Goal: Transaction & Acquisition: Download file/media

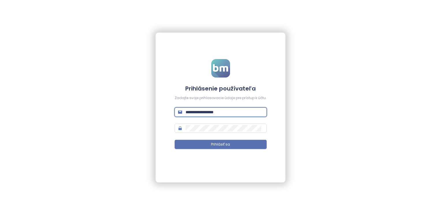
click at [233, 113] on input "**********" at bounding box center [224, 112] width 78 height 6
drag, startPoint x: 230, startPoint y: 111, endPoint x: 140, endPoint y: 115, distance: 90.6
click at [140, 115] on div "**********" at bounding box center [220, 107] width 441 height 215
type input "**********"
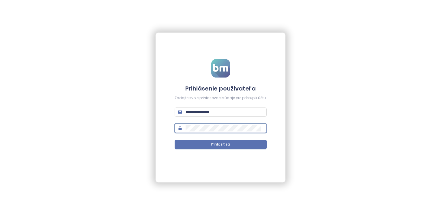
click at [159, 124] on div "**********" at bounding box center [220, 108] width 130 height 150
click at [159, 157] on div "**********" at bounding box center [220, 108] width 130 height 150
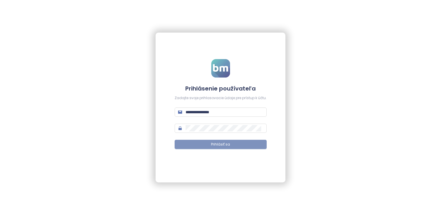
click at [205, 146] on button "Prihlásiť sa" at bounding box center [220, 144] width 92 height 9
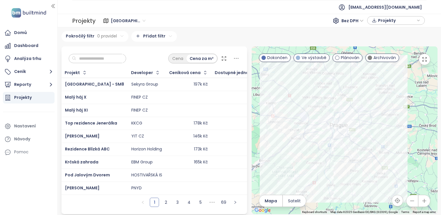
click at [421, 204] on icon "button" at bounding box center [424, 201] width 6 height 6
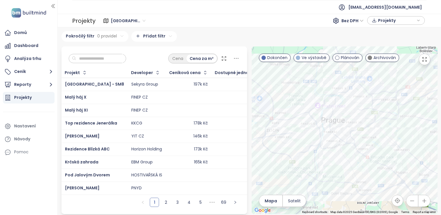
click at [421, 204] on icon "button" at bounding box center [424, 201] width 6 height 6
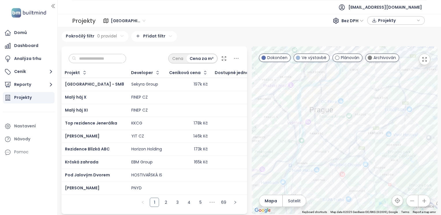
click at [421, 204] on icon "button" at bounding box center [424, 201] width 6 height 6
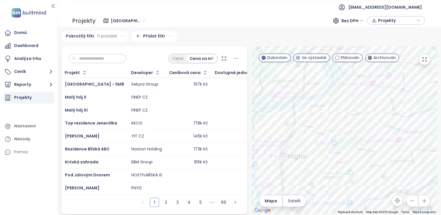
drag, startPoint x: 401, startPoint y: 89, endPoint x: 398, endPoint y: 158, distance: 68.7
click at [398, 158] on div at bounding box center [344, 130] width 186 height 168
click at [418, 205] on button "button" at bounding box center [424, 201] width 12 height 12
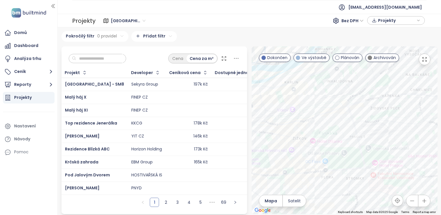
click at [418, 205] on button "button" at bounding box center [424, 201] width 12 height 12
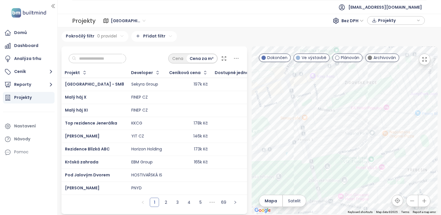
drag, startPoint x: 395, startPoint y: 142, endPoint x: 329, endPoint y: 138, distance: 66.1
click at [329, 138] on div at bounding box center [344, 130] width 186 height 168
click at [306, 123] on div "Rezidence Parková čtvrť - etapa H" at bounding box center [344, 130] width 186 height 168
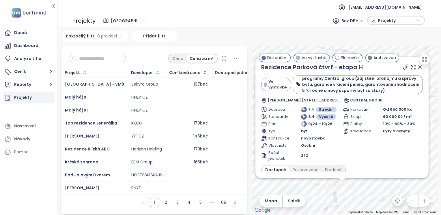
drag, startPoint x: 359, startPoint y: 132, endPoint x: 355, endPoint y: 197, distance: 65.0
click at [355, 197] on div "Rezidence Parková čtvrť - etapa H Ve výstavbě programy Central group (zajištění…" at bounding box center [344, 130] width 186 height 168
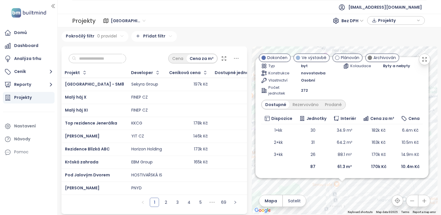
scroll to position [2, 0]
click at [42, 127] on div "Nastavení" at bounding box center [29, 127] width 52 height 12
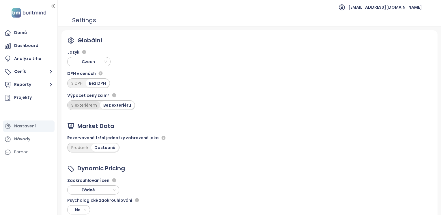
click at [80, 106] on div "S exteriérem" at bounding box center [84, 105] width 32 height 8
click at [39, 35] on div "Domů" at bounding box center [29, 33] width 52 height 12
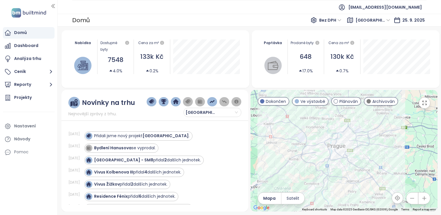
click at [423, 202] on button "button" at bounding box center [424, 199] width 12 height 12
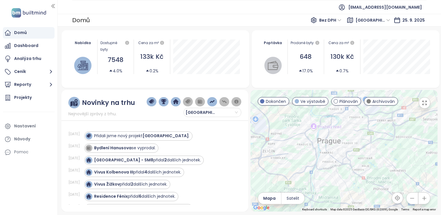
click at [423, 202] on button "button" at bounding box center [424, 199] width 12 height 12
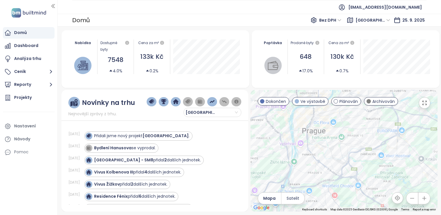
click at [423, 202] on button "button" at bounding box center [424, 199] width 12 height 12
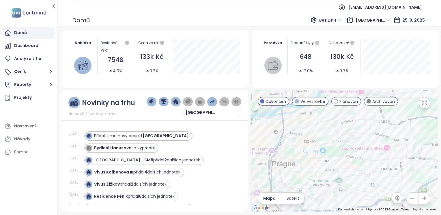
drag, startPoint x: 356, startPoint y: 138, endPoint x: 356, endPoint y: 192, distance: 54.8
click at [356, 192] on div at bounding box center [343, 151] width 187 height 122
click at [423, 199] on icon "button" at bounding box center [424, 198] width 6 height 6
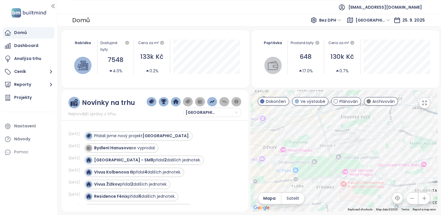
drag, startPoint x: 355, startPoint y: 134, endPoint x: 348, endPoint y: 147, distance: 14.6
click at [348, 147] on div at bounding box center [343, 151] width 187 height 122
click at [330, 133] on div "Rezidence Parková čtvrť - etapa H" at bounding box center [343, 151] width 187 height 122
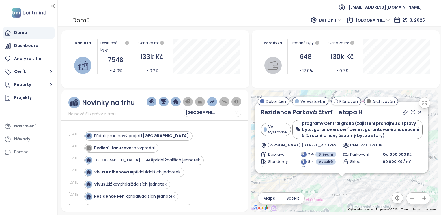
drag, startPoint x: 409, startPoint y: 151, endPoint x: 406, endPoint y: 190, distance: 38.7
click at [406, 190] on div "Rezidence Parková čtvrť - etapa H Ve výstavbě programy Central group (zajištění…" at bounding box center [343, 151] width 187 height 122
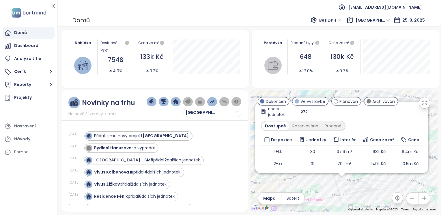
scroll to position [115, 0]
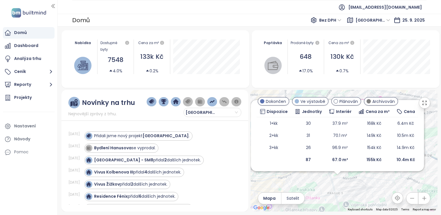
drag, startPoint x: 376, startPoint y: 185, endPoint x: 355, endPoint y: 183, distance: 20.9
click at [355, 183] on div "Rezidence Parková čtvrť - etapa H Ve výstavbě programy Central group (zajištění…" at bounding box center [343, 151] width 187 height 122
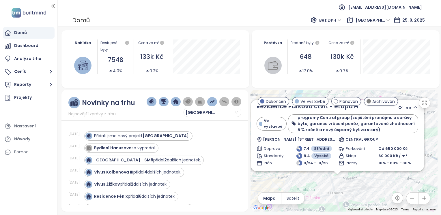
scroll to position [0, 0]
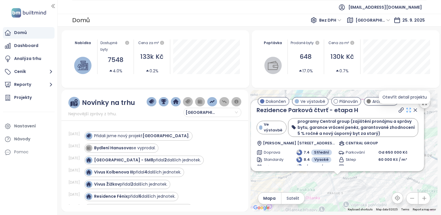
click at [405, 110] on icon at bounding box center [408, 110] width 6 height 6
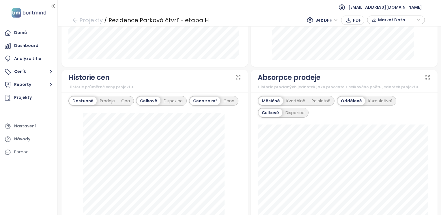
scroll to position [348, 0]
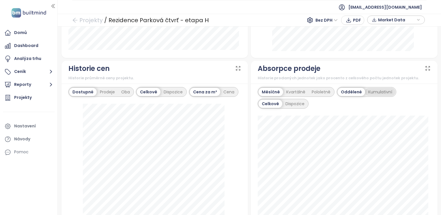
click at [378, 92] on div "Kumulativní" at bounding box center [380, 92] width 30 height 8
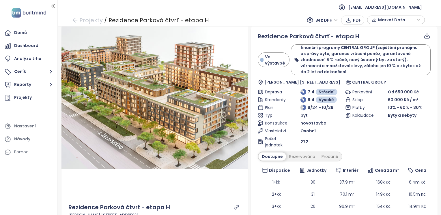
scroll to position [0, 0]
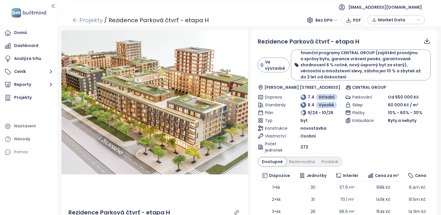
click at [82, 21] on link "Projekty" at bounding box center [87, 20] width 31 height 10
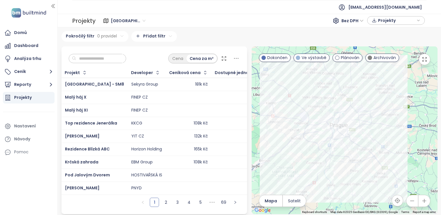
click at [421, 204] on icon "button" at bounding box center [424, 201] width 6 height 6
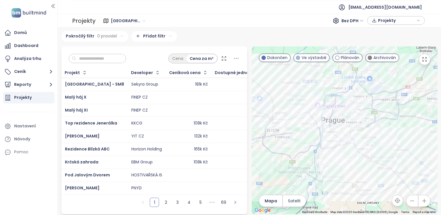
click at [421, 204] on icon "button" at bounding box center [424, 201] width 6 height 6
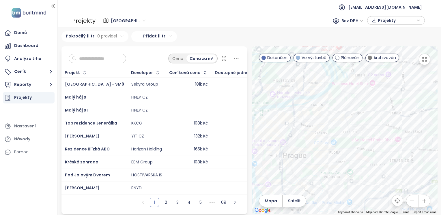
drag, startPoint x: 350, startPoint y: 84, endPoint x: 347, endPoint y: 151, distance: 67.6
click at [347, 151] on div at bounding box center [344, 130] width 186 height 168
click at [421, 202] on icon "button" at bounding box center [424, 201] width 6 height 6
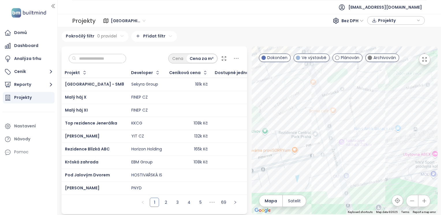
drag, startPoint x: 406, startPoint y: 107, endPoint x: 338, endPoint y: 112, distance: 67.7
click at [338, 112] on div at bounding box center [344, 130] width 186 height 168
click at [335, 108] on div "Rezidence parková čtvrť" at bounding box center [344, 130] width 186 height 168
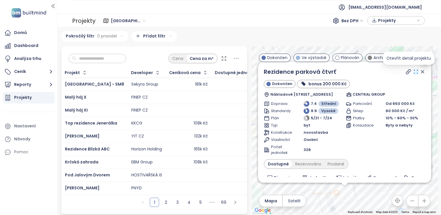
click at [413, 72] on icon at bounding box center [416, 72] width 6 height 6
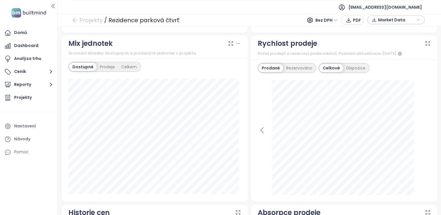
scroll to position [174, 0]
drag, startPoint x: 408, startPoint y: 104, endPoint x: 381, endPoint y: 42, distance: 67.5
click at [381, 42] on div "Rychlost prodeje" at bounding box center [343, 43] width 173 height 11
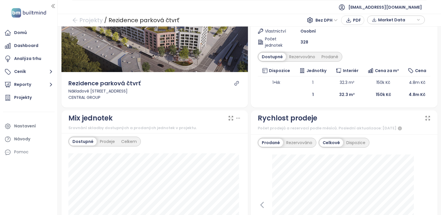
scroll to position [0, 0]
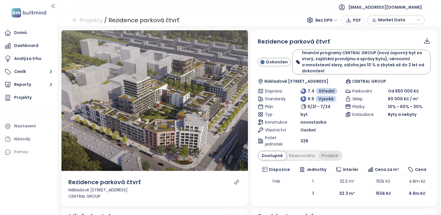
click at [321, 154] on div "Prodané" at bounding box center [329, 156] width 23 height 8
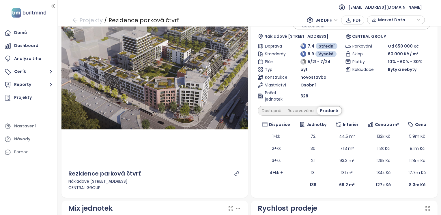
scroll to position [45, 0]
click at [278, 110] on div "Dostupné" at bounding box center [271, 111] width 26 height 8
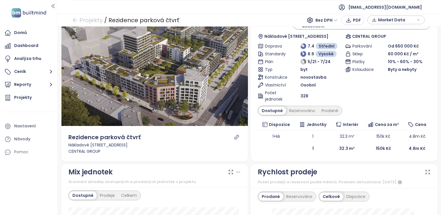
scroll to position [0, 0]
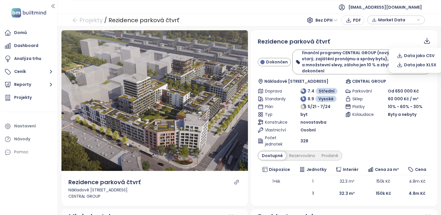
click at [424, 40] on icon at bounding box center [426, 40] width 7 height 7
click at [424, 63] on span "Data jako XLSX" at bounding box center [420, 65] width 32 height 6
